Goal: Communication & Community: Connect with others

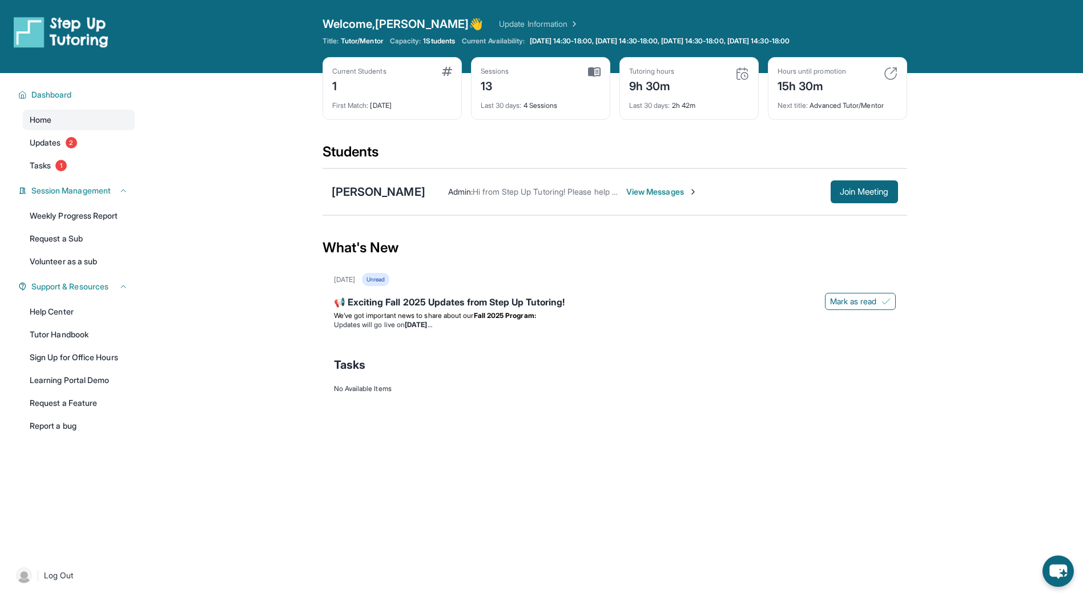
click at [668, 184] on div "Admin : Hi from Step Up Tutoring! Please help your student improve their academ…" at bounding box center [661, 191] width 473 height 23
click at [671, 193] on span "View Messages" at bounding box center [661, 191] width 71 height 11
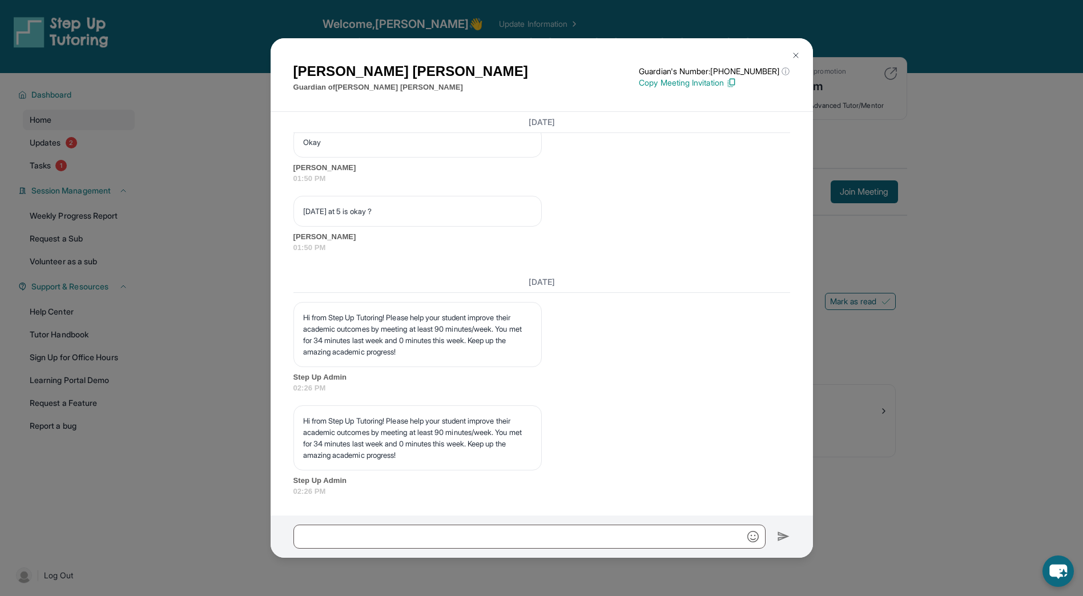
scroll to position [10917, 0]
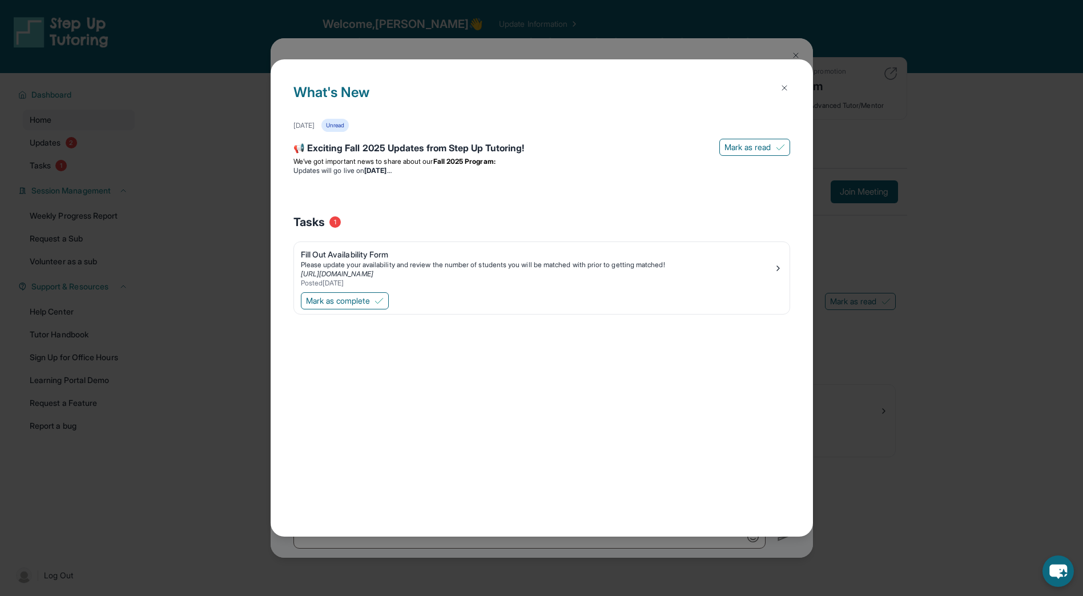
click at [510, 564] on div "What's New [DATE] Unread 📢 Exciting Fall 2025 Updates from Step Up Tutoring! [P…" at bounding box center [541, 298] width 1083 height 596
click at [787, 86] on img at bounding box center [784, 87] width 9 height 9
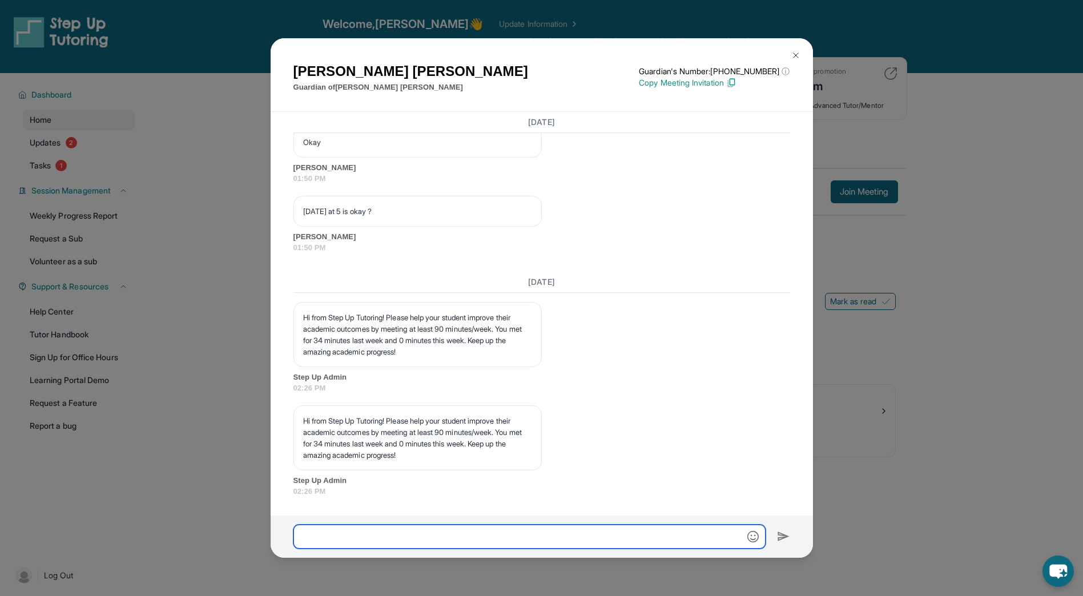
click at [629, 547] on input "text" at bounding box center [529, 537] width 472 height 24
type input "**********"
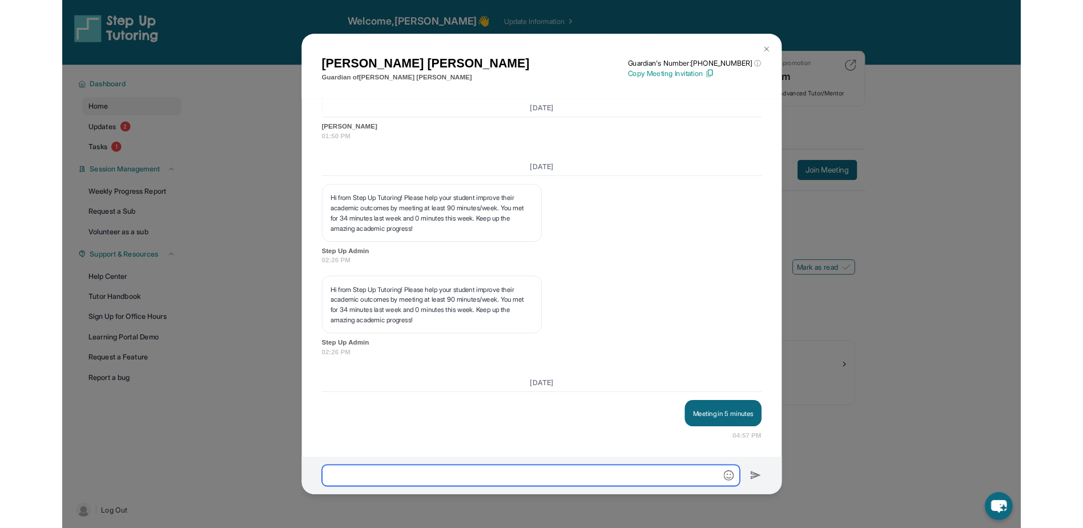
scroll to position [11011, 0]
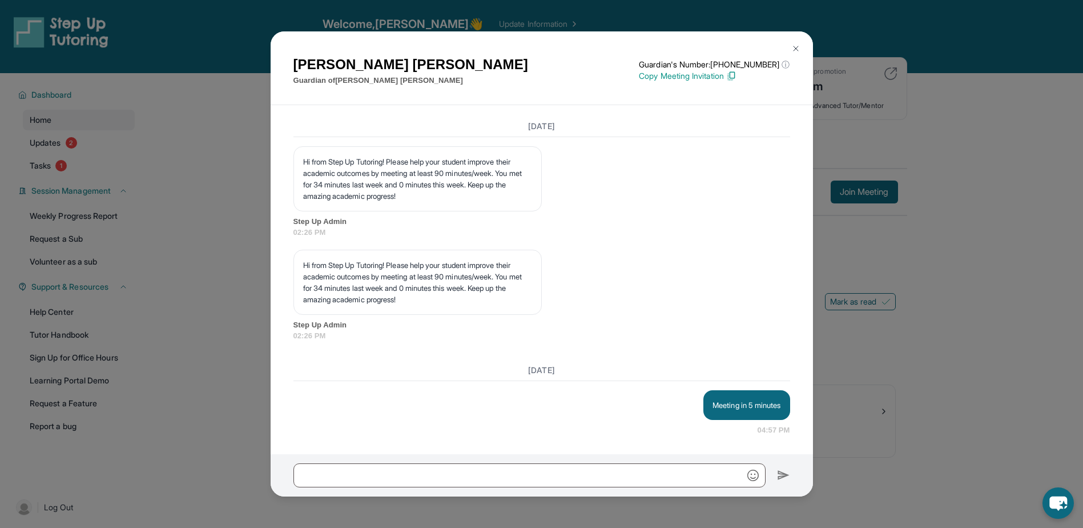
click at [901, 264] on div "[PERSON_NAME] Guardian of [PERSON_NAME] Guardian's Number: [PHONE_NUMBER] ⓘ Thi…" at bounding box center [541, 264] width 1083 height 528
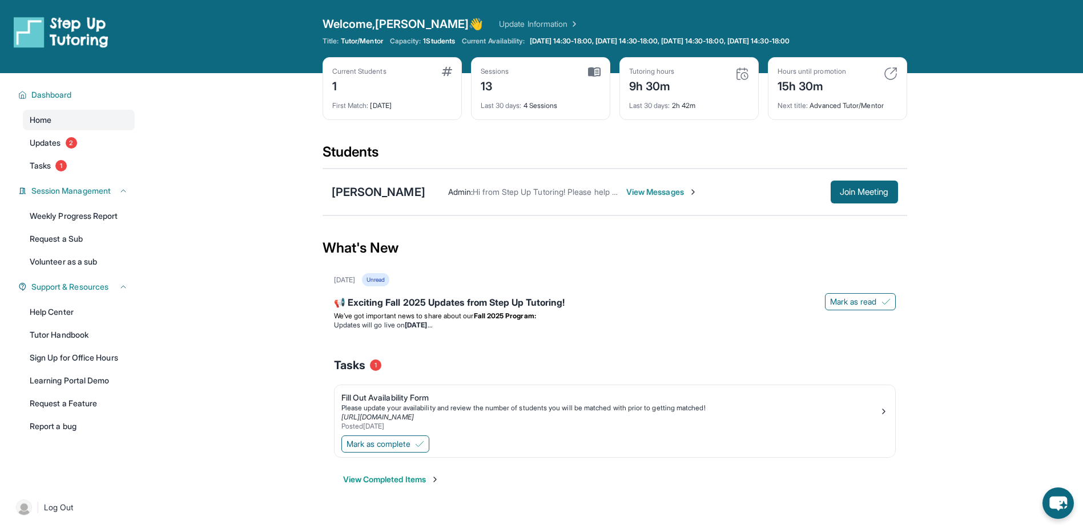
drag, startPoint x: 865, startPoint y: 214, endPoint x: 844, endPoint y: 175, distance: 44.4
click at [863, 208] on div "[PERSON_NAME] Admin : Hi from Step Up Tutoring! Please help your student improv…" at bounding box center [615, 191] width 585 height 47
click at [844, 175] on div "[PERSON_NAME] Admin : Hi from Step Up Tutoring! Please help your student improv…" at bounding box center [615, 191] width 585 height 47
click at [842, 190] on span "Join Meeting" at bounding box center [864, 191] width 49 height 7
click at [655, 192] on span "View Messages" at bounding box center [661, 191] width 71 height 11
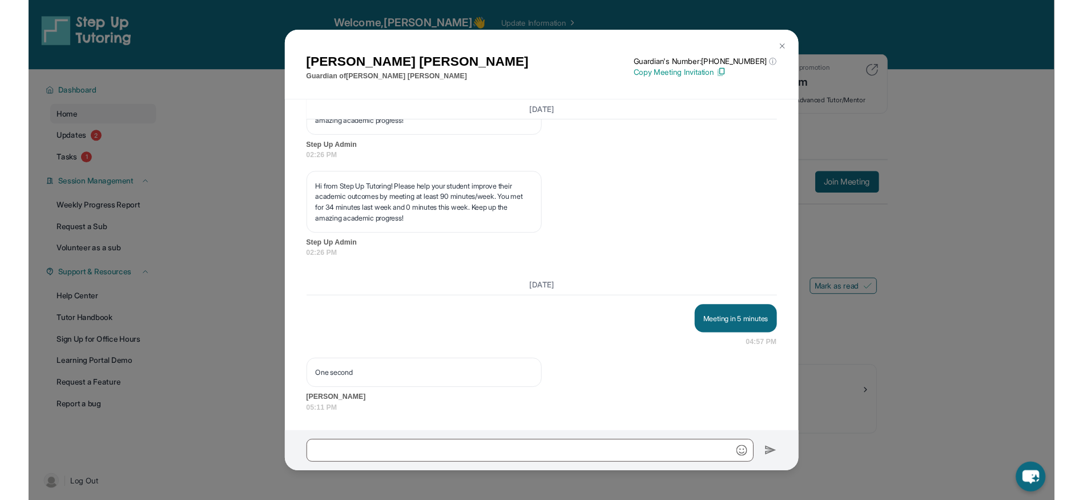
scroll to position [11134, 0]
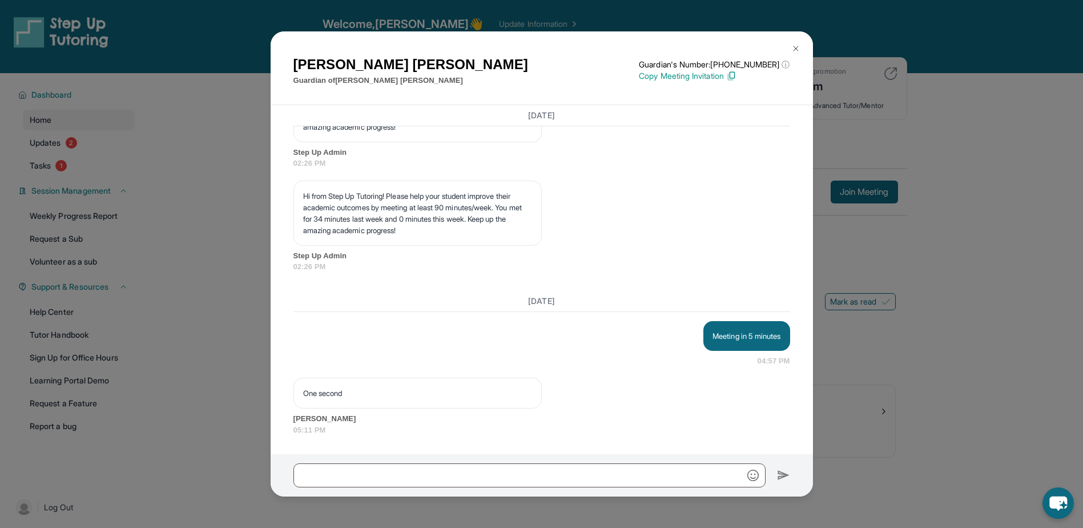
click at [989, 235] on div "[PERSON_NAME] Guardian of [PERSON_NAME] Guardian's Number: [PHONE_NUMBER] ⓘ Thi…" at bounding box center [541, 264] width 1083 height 528
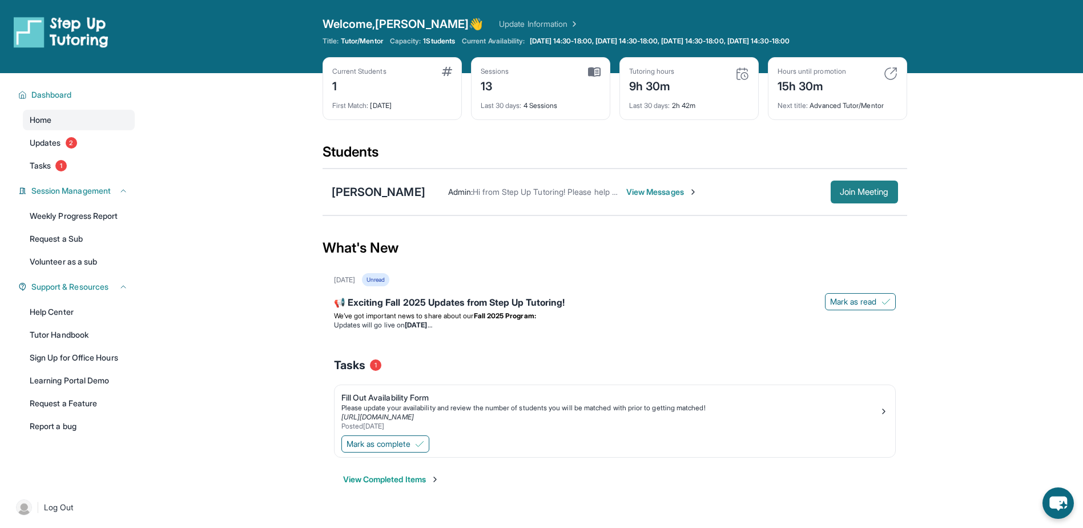
click at [896, 192] on button "Join Meeting" at bounding box center [864, 191] width 67 height 23
